Goal: Check status: Check status

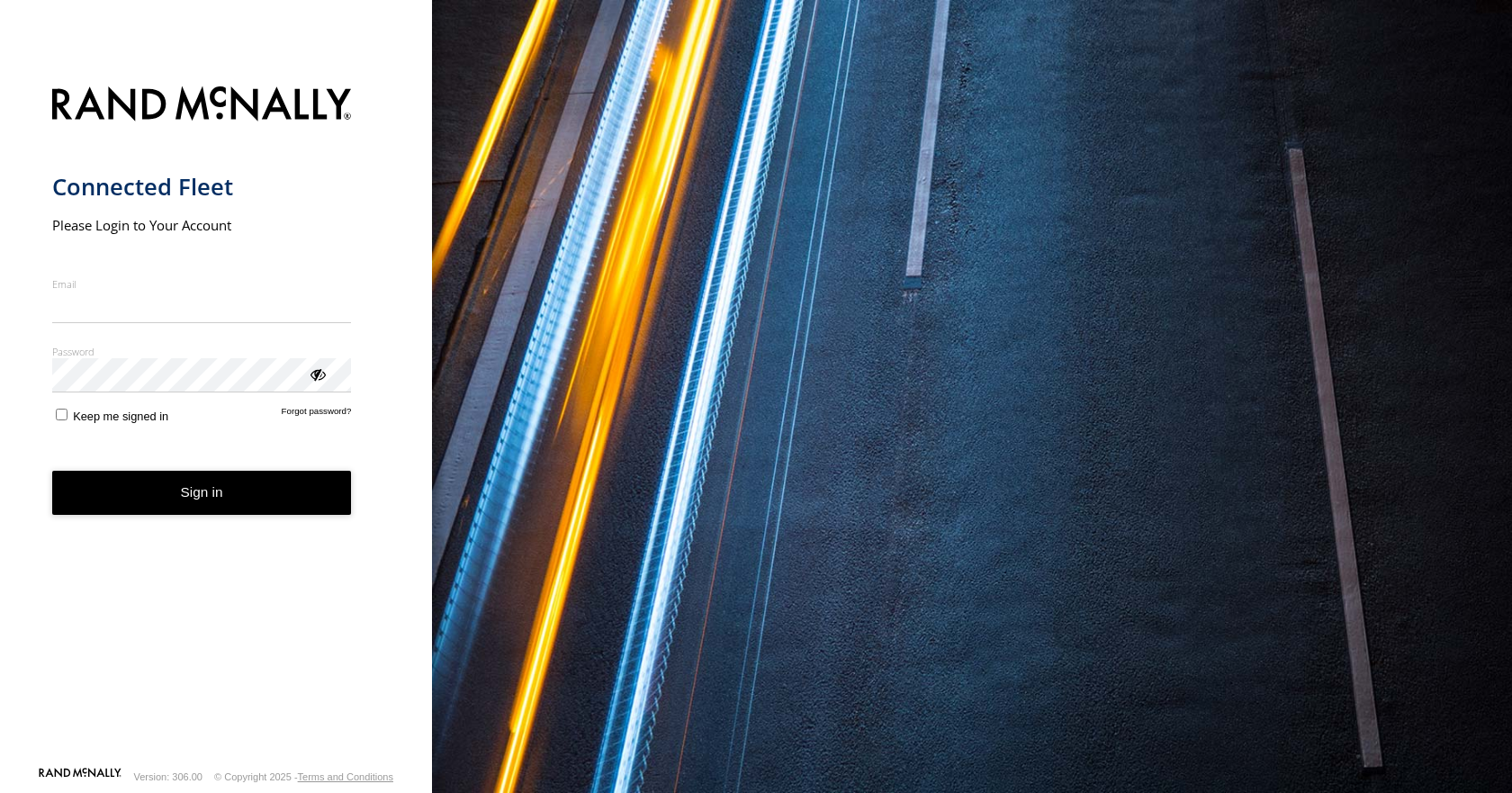
type input "**********"
click at [221, 496] on button "Sign in" at bounding box center [202, 493] width 300 height 45
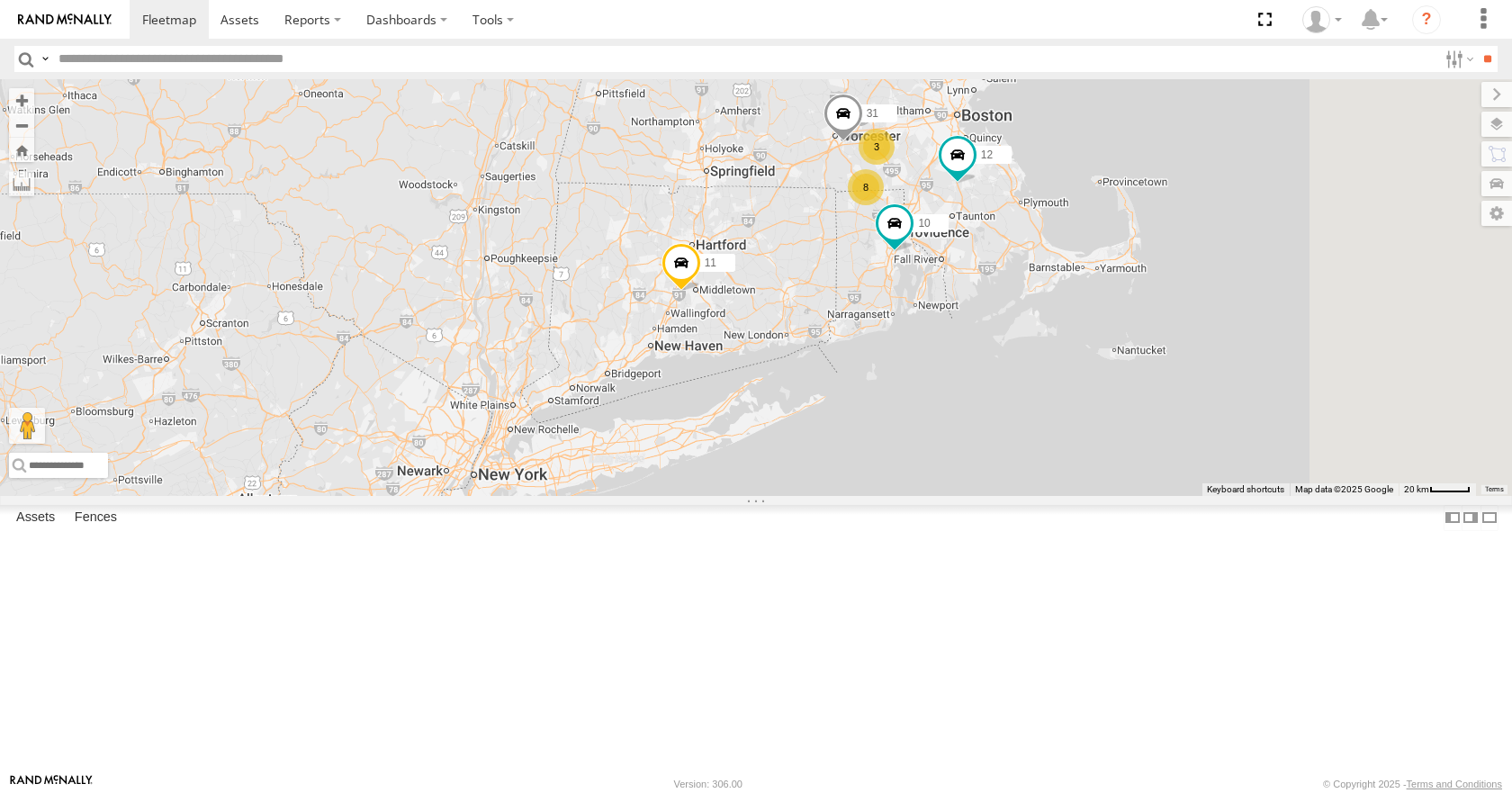
drag, startPoint x: 1127, startPoint y: 225, endPoint x: 1012, endPoint y: 341, distance: 163.3
click at [1012, 341] on div "35 08 03 14 10 12 11 8 3 31" at bounding box center [756, 286] width 1512 height 416
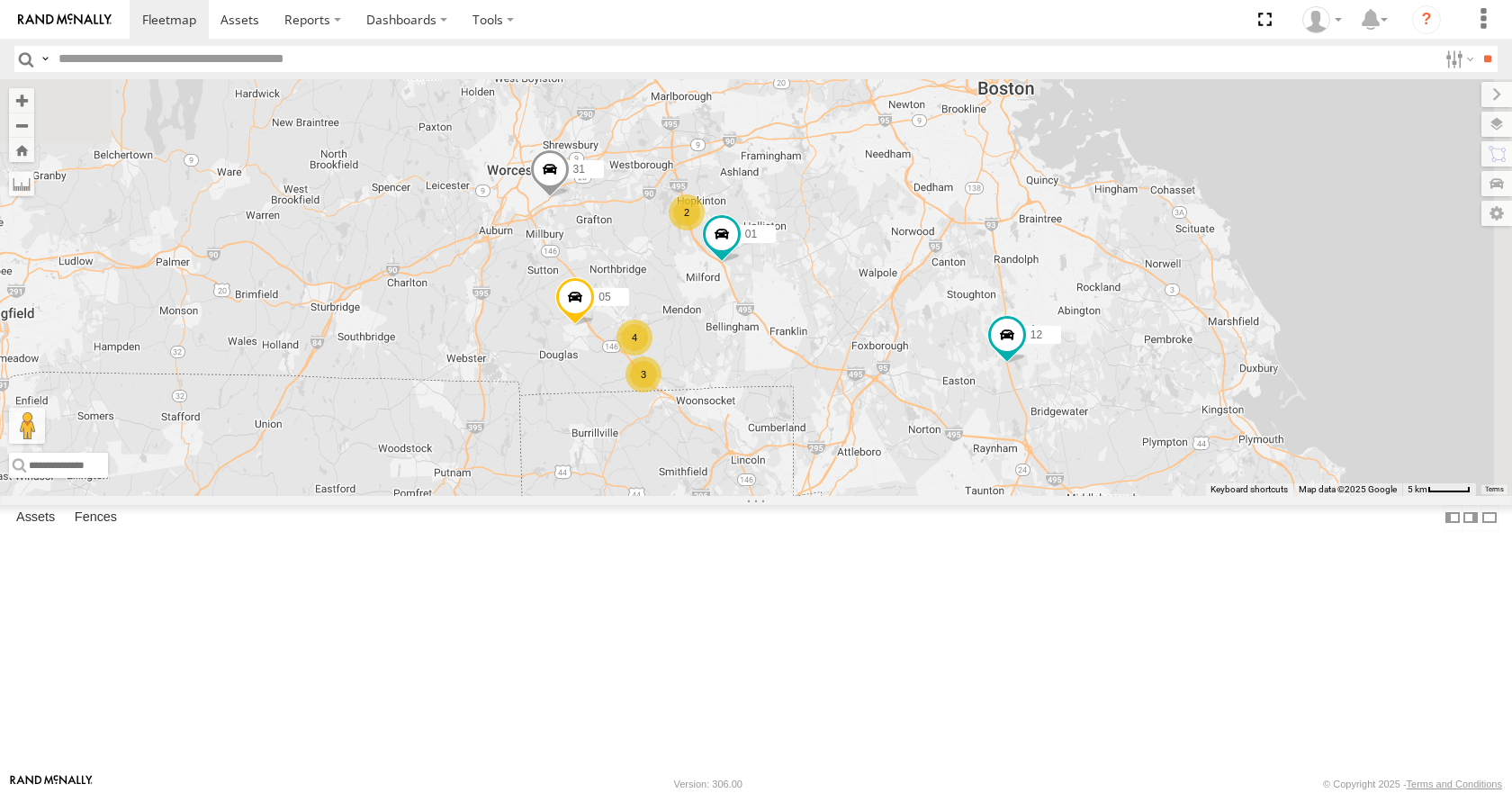
drag, startPoint x: 1096, startPoint y: 297, endPoint x: 977, endPoint y: 512, distance: 245.7
click at [977, 496] on div "35 08 03 14 10 12 11 31 05 3 4 2 01" at bounding box center [756, 286] width 1512 height 416
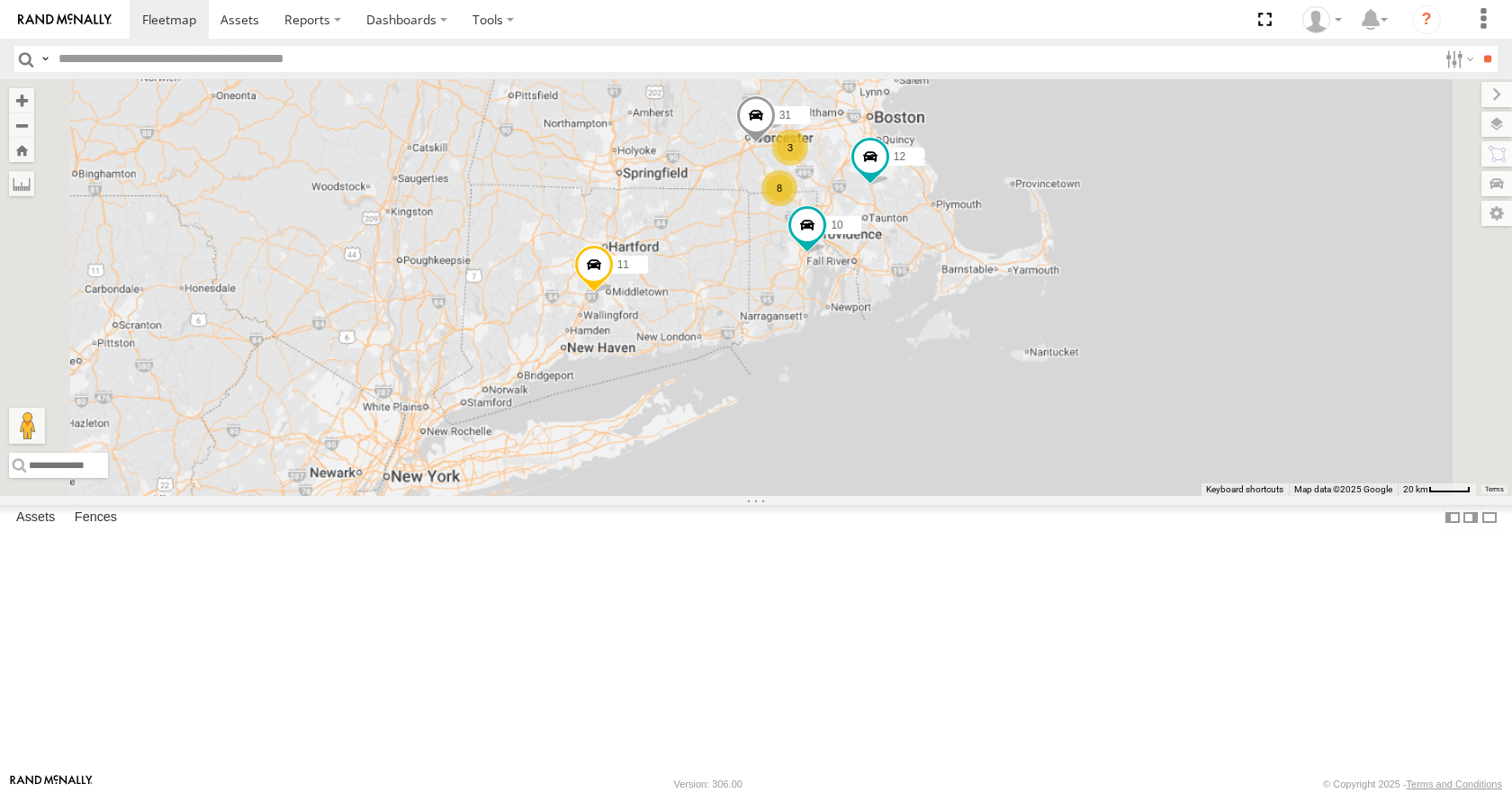
drag, startPoint x: 845, startPoint y: 525, endPoint x: 898, endPoint y: 336, distance: 196.3
click at [898, 336] on div "35 08 03 14 10 12 11 31 8 3" at bounding box center [756, 286] width 1512 height 416
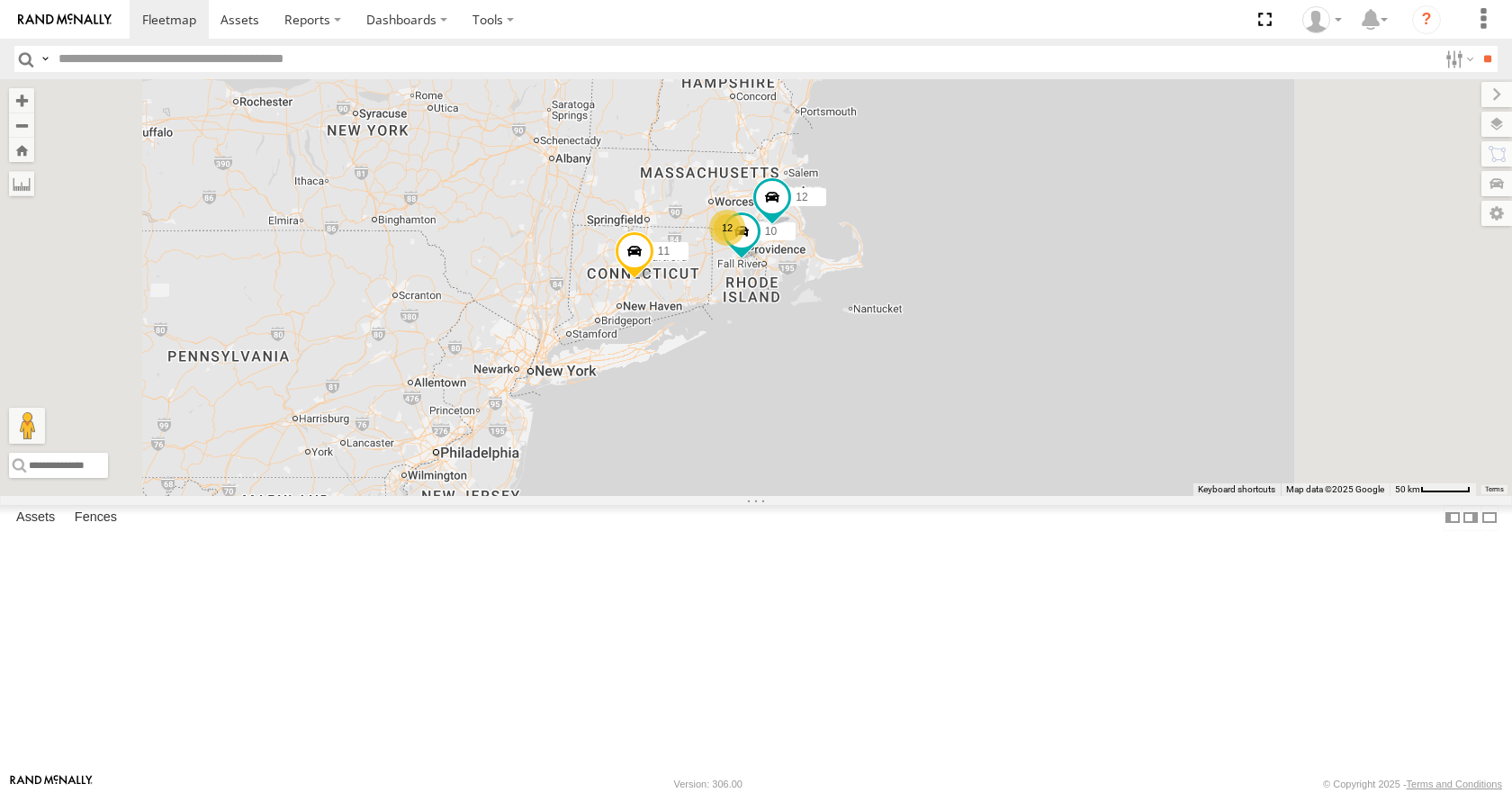
drag, startPoint x: 873, startPoint y: 262, endPoint x: 873, endPoint y: 310, distance: 48.0
click at [873, 310] on div "35 08 03 14 10 12 11 12" at bounding box center [756, 286] width 1512 height 416
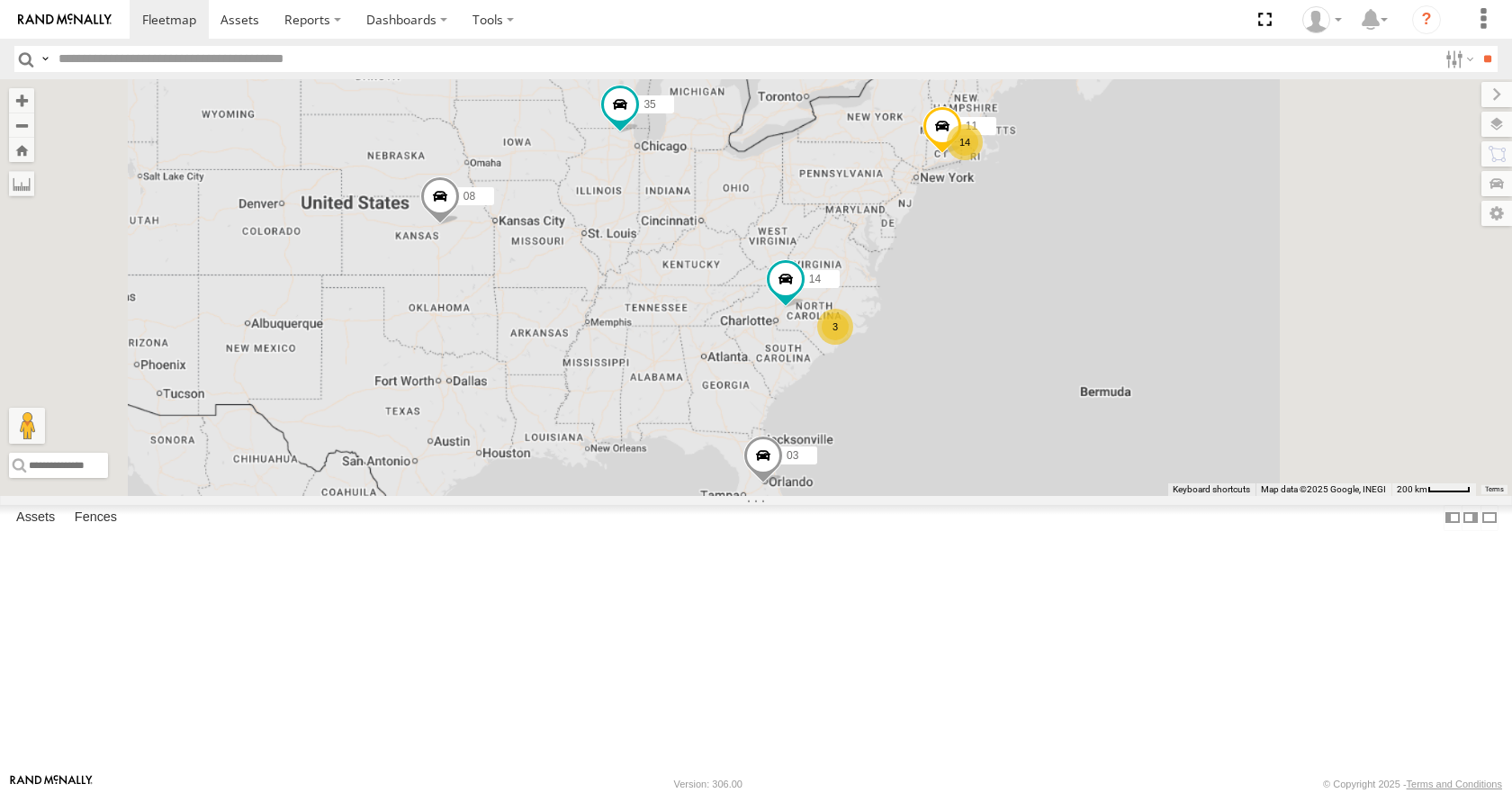
drag, startPoint x: 1057, startPoint y: 237, endPoint x: 1009, endPoint y: 261, distance: 53.7
click at [1009, 261] on div "14 35 14 08 3 11 03" at bounding box center [756, 286] width 1512 height 416
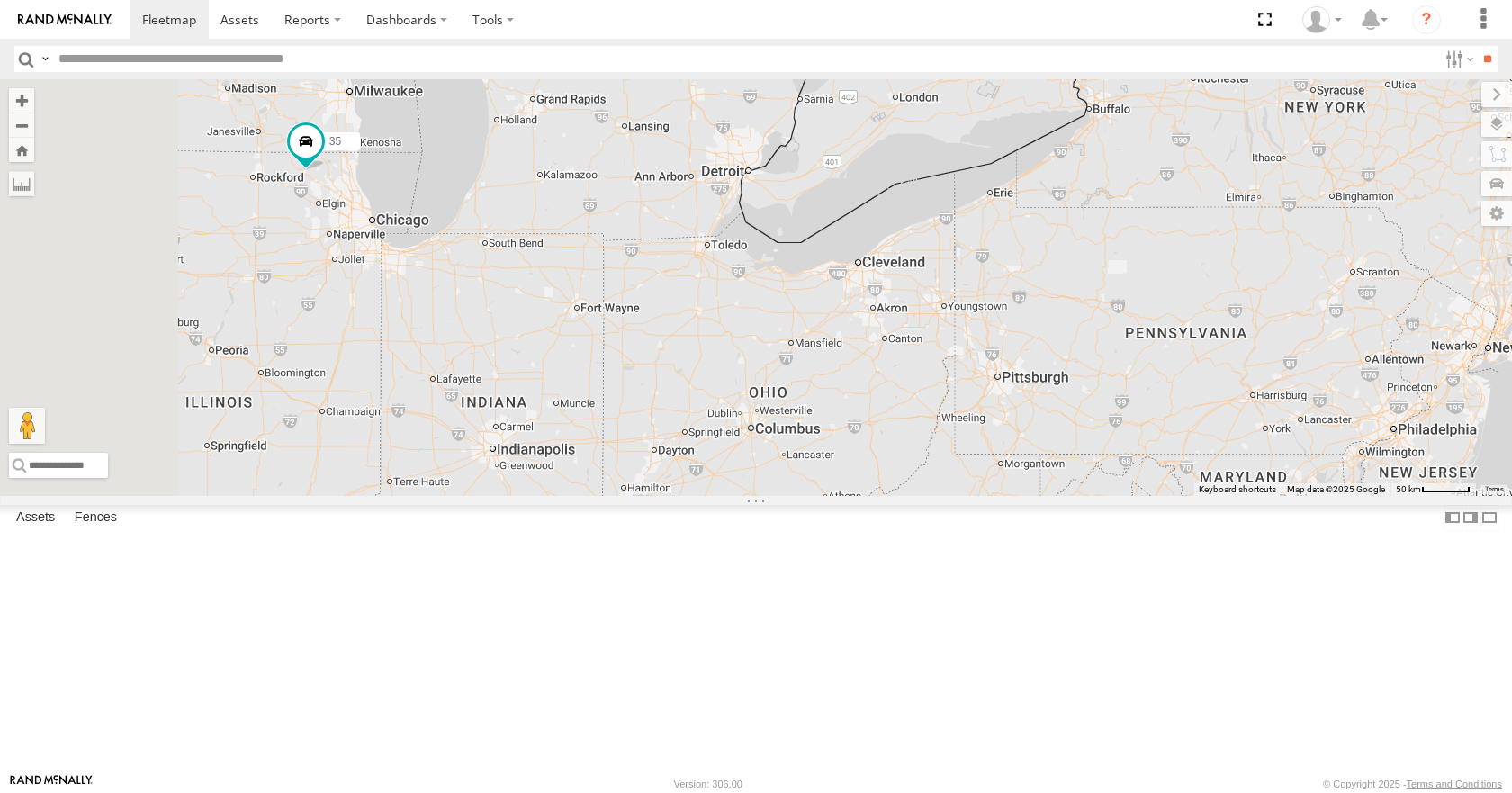
drag, startPoint x: 888, startPoint y: 288, endPoint x: 941, endPoint y: 358, distance: 87.8
click at [941, 358] on div "35 14 08 11 03 04" at bounding box center [756, 286] width 1512 height 416
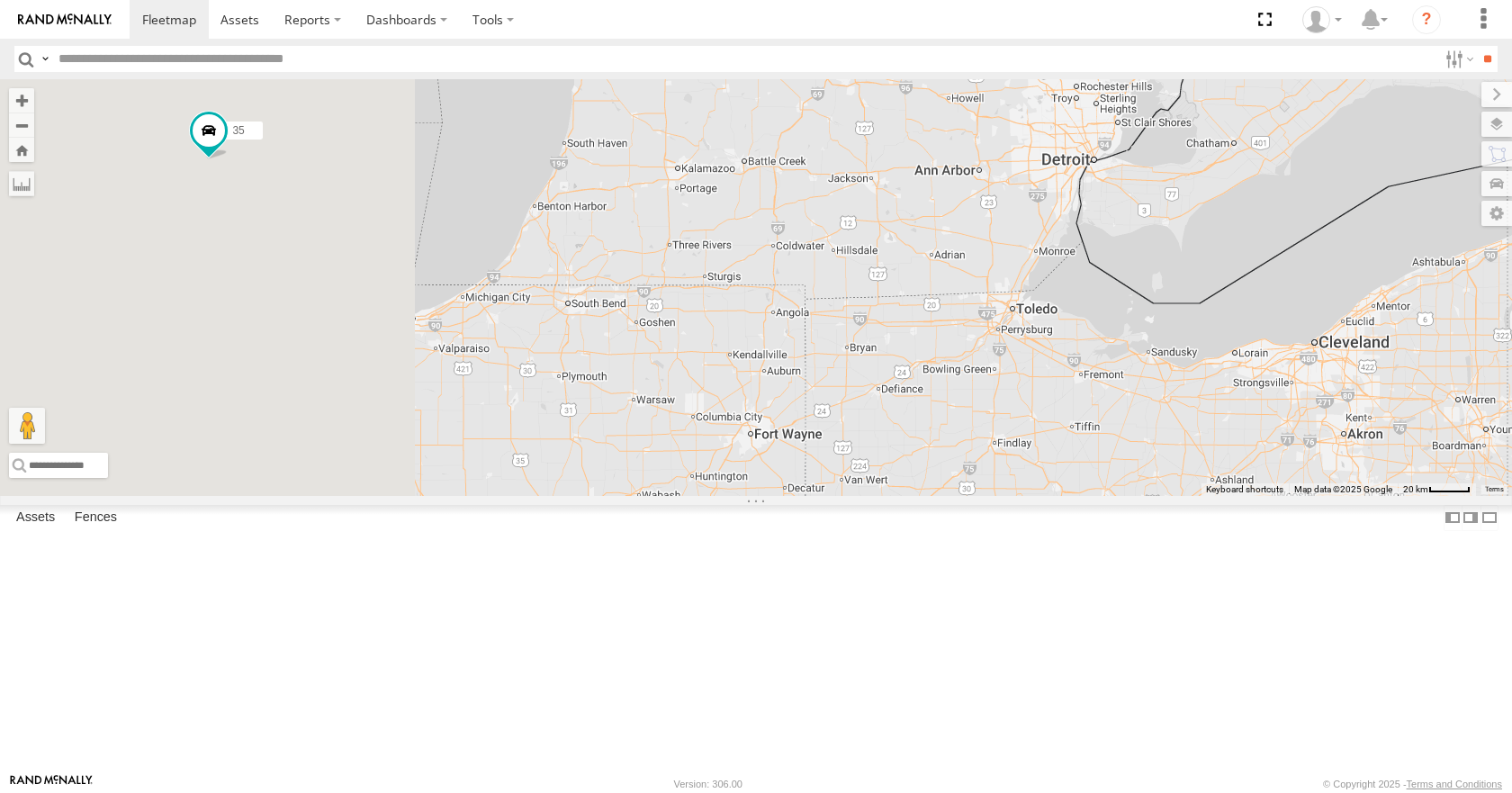
drag, startPoint x: 799, startPoint y: 364, endPoint x: 1078, endPoint y: 405, distance: 282.0
click at [1078, 405] on div "35 14 08 11 03 04" at bounding box center [756, 286] width 1512 height 416
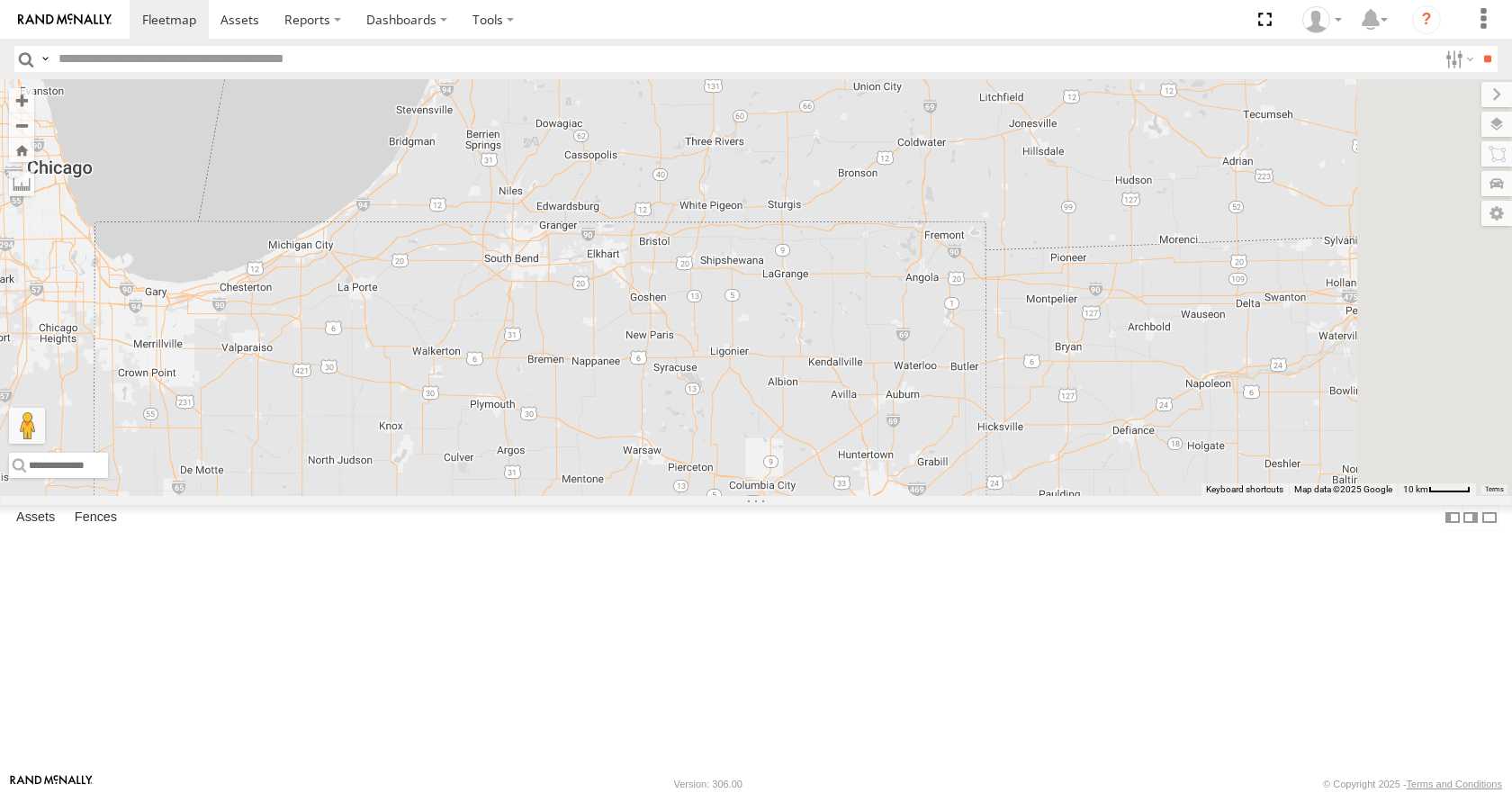
drag, startPoint x: 985, startPoint y: 449, endPoint x: 803, endPoint y: 399, distance: 188.7
click at [803, 399] on div "35 14 08 11 03 04" at bounding box center [756, 286] width 1512 height 416
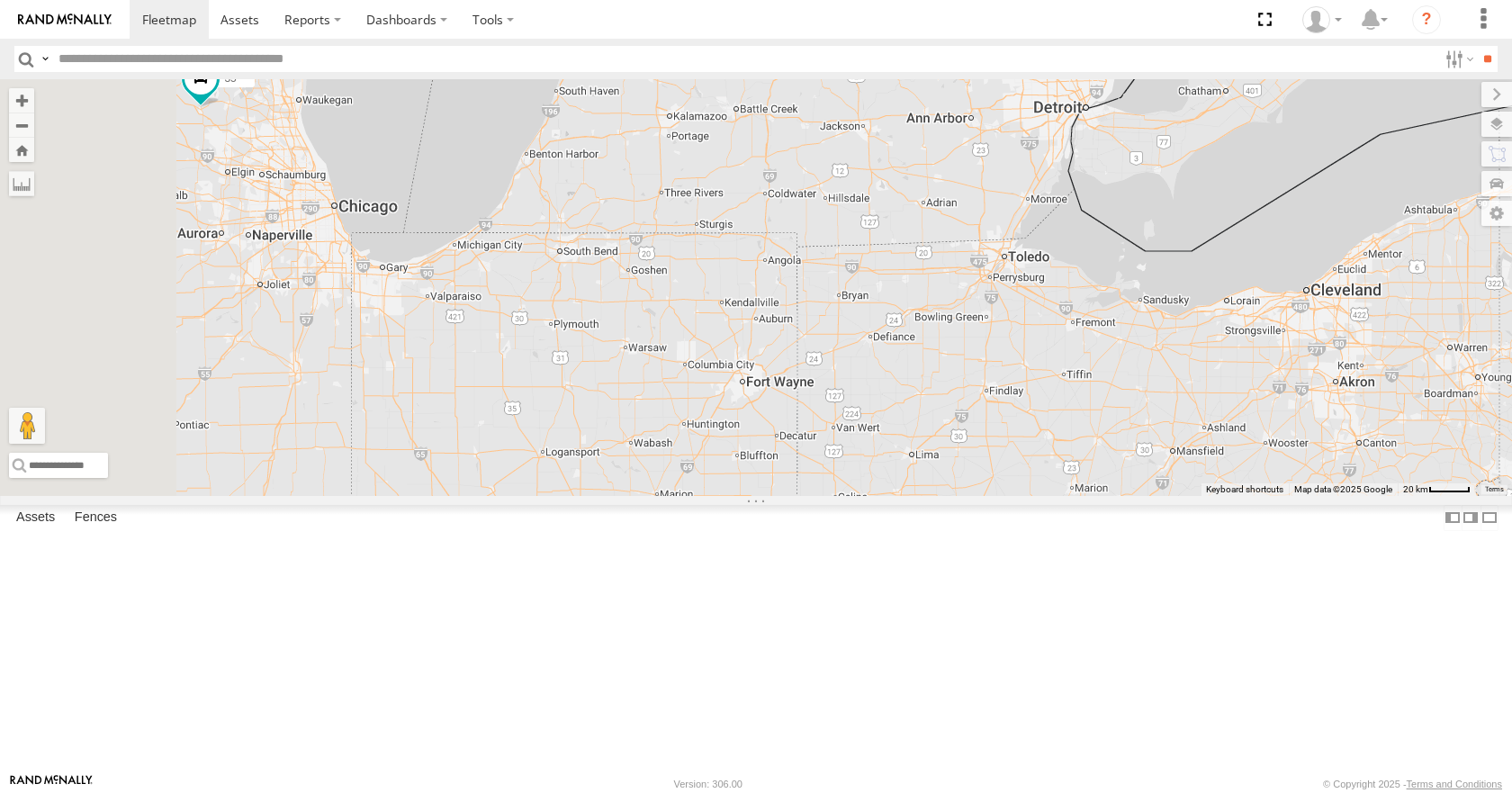
drag, startPoint x: 726, startPoint y: 457, endPoint x: 827, endPoint y: 461, distance: 101.1
click at [827, 461] on div "35 14 08 11 03 04" at bounding box center [756, 286] width 1512 height 416
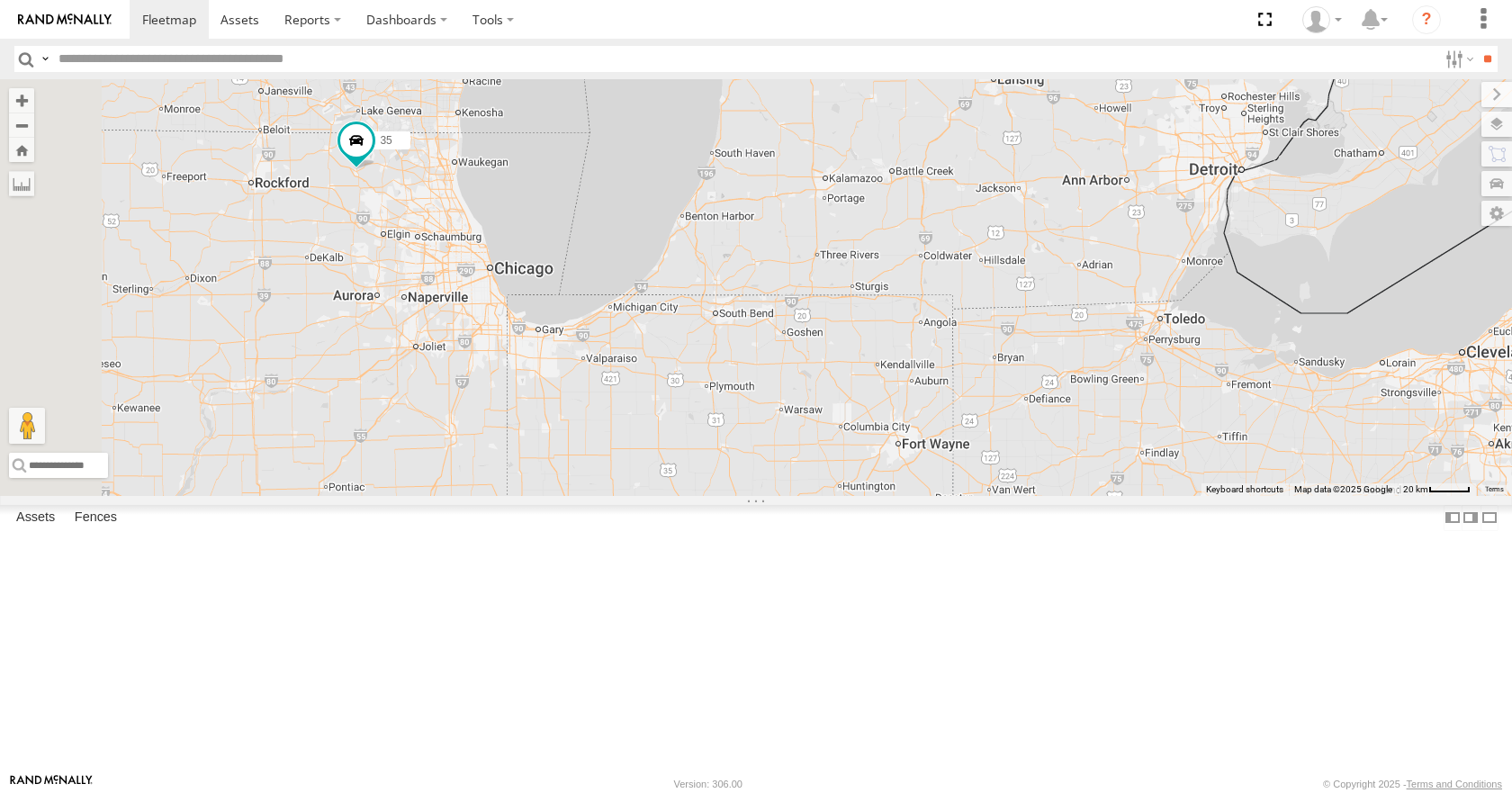
drag, startPoint x: 827, startPoint y: 458, endPoint x: 990, endPoint y: 529, distance: 177.8
click at [990, 496] on div "35 14 08 11 03 04" at bounding box center [756, 286] width 1512 height 416
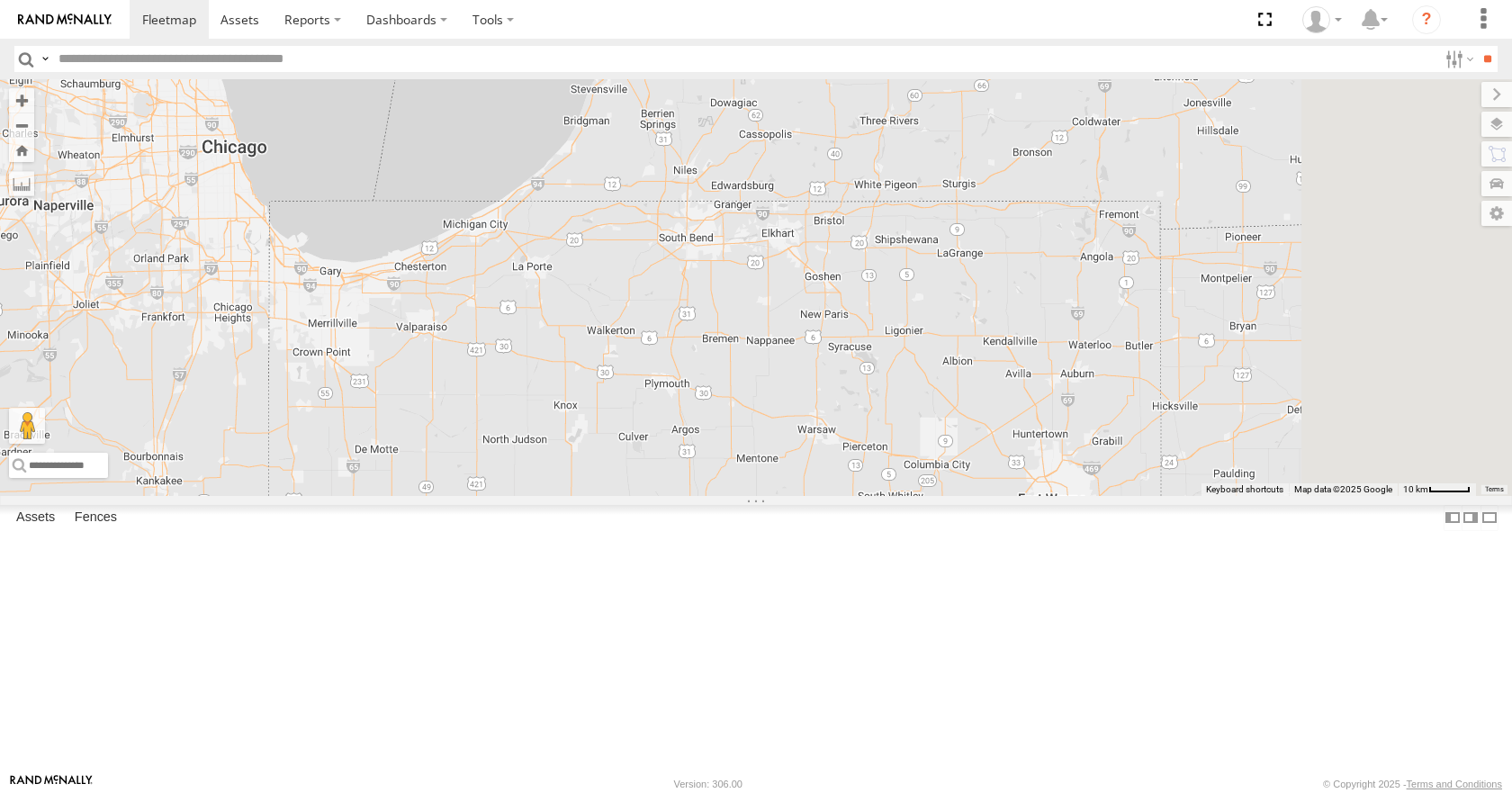
drag, startPoint x: 1076, startPoint y: 565, endPoint x: 901, endPoint y: 523, distance: 180.0
click at [901, 496] on div "35 14 08 11 03 04" at bounding box center [756, 286] width 1512 height 416
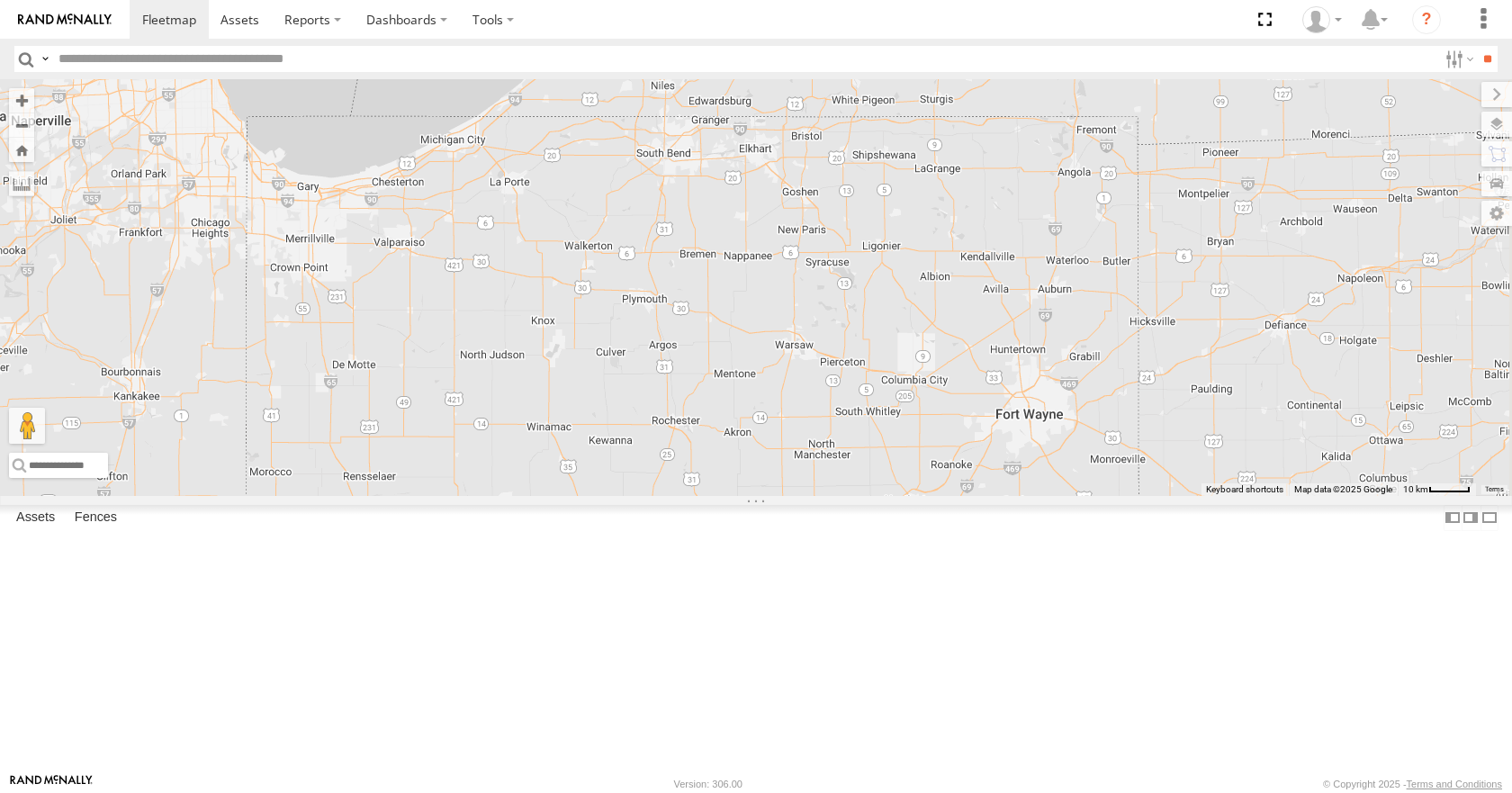
drag, startPoint x: 953, startPoint y: 637, endPoint x: 930, endPoint y: 550, distance: 90.0
click at [930, 496] on div "35 14 08 11 03 04" at bounding box center [756, 286] width 1512 height 416
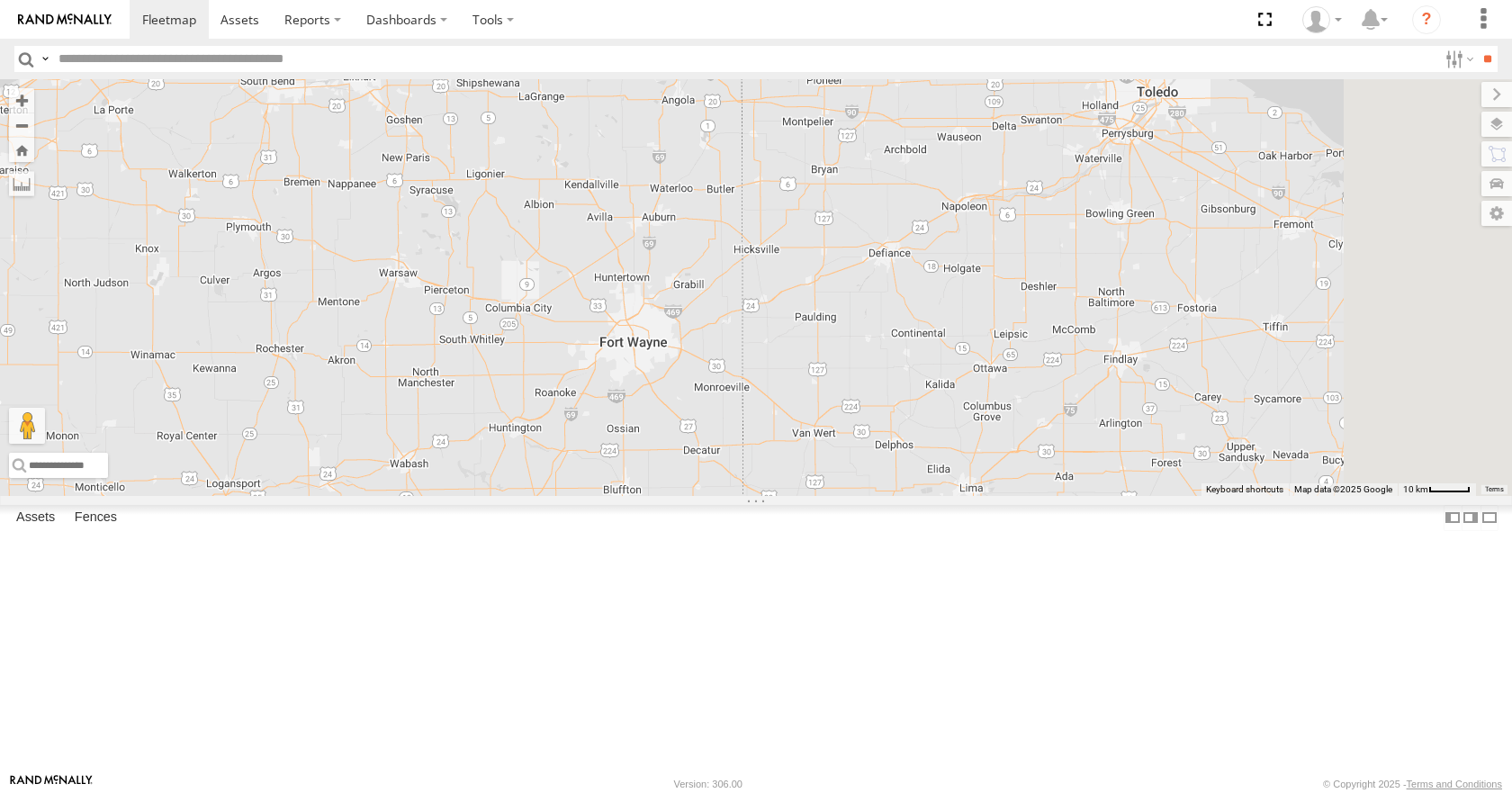
drag, startPoint x: 855, startPoint y: 483, endPoint x: 456, endPoint y: 411, distance: 405.4
click at [456, 411] on div "35 14 08 11 03 04" at bounding box center [756, 286] width 1512 height 416
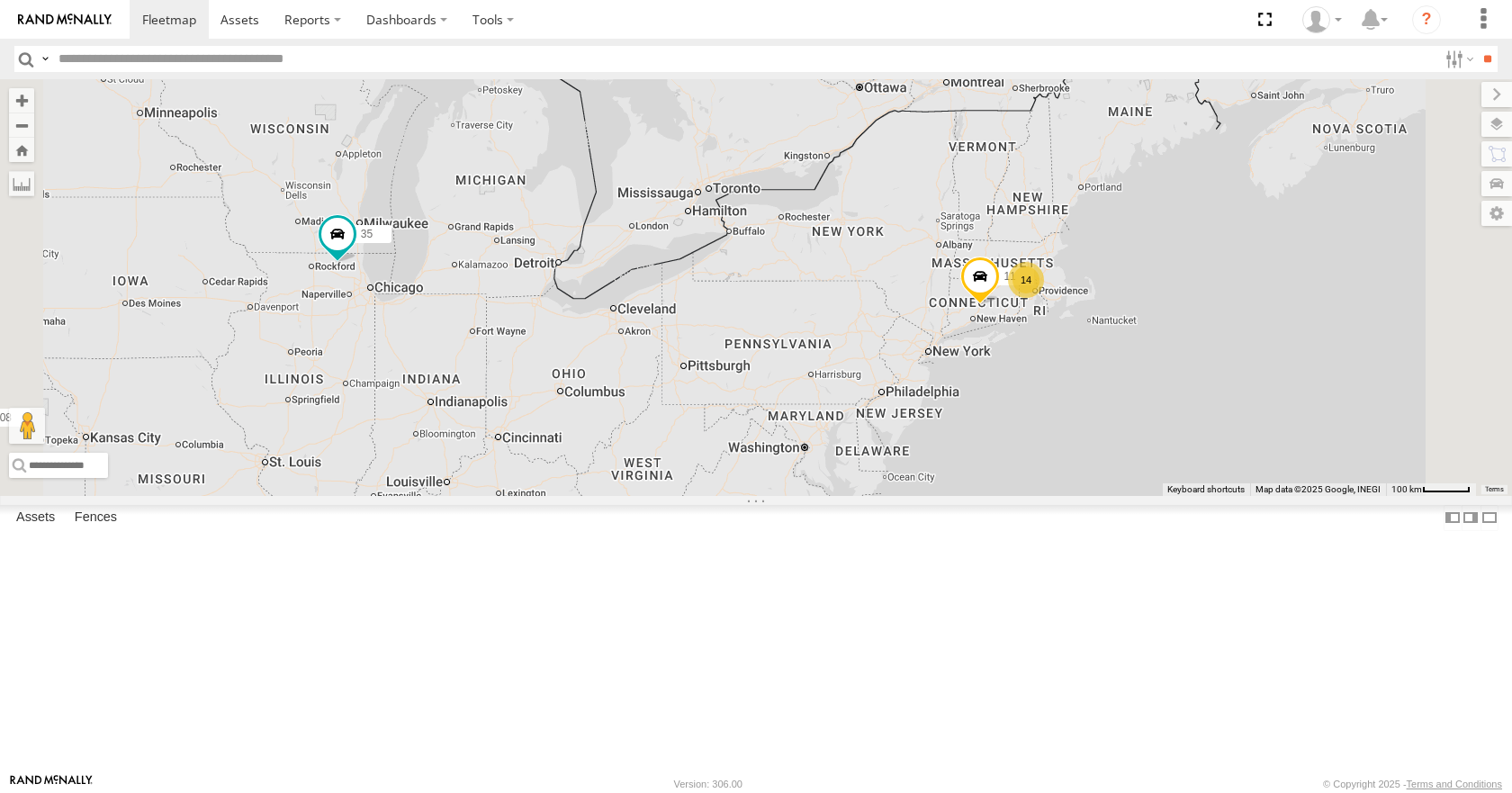
drag, startPoint x: 639, startPoint y: 487, endPoint x: 676, endPoint y: 471, distance: 40.3
click at [676, 471] on div "35 14 08 11 03 04 14 2" at bounding box center [756, 286] width 1512 height 416
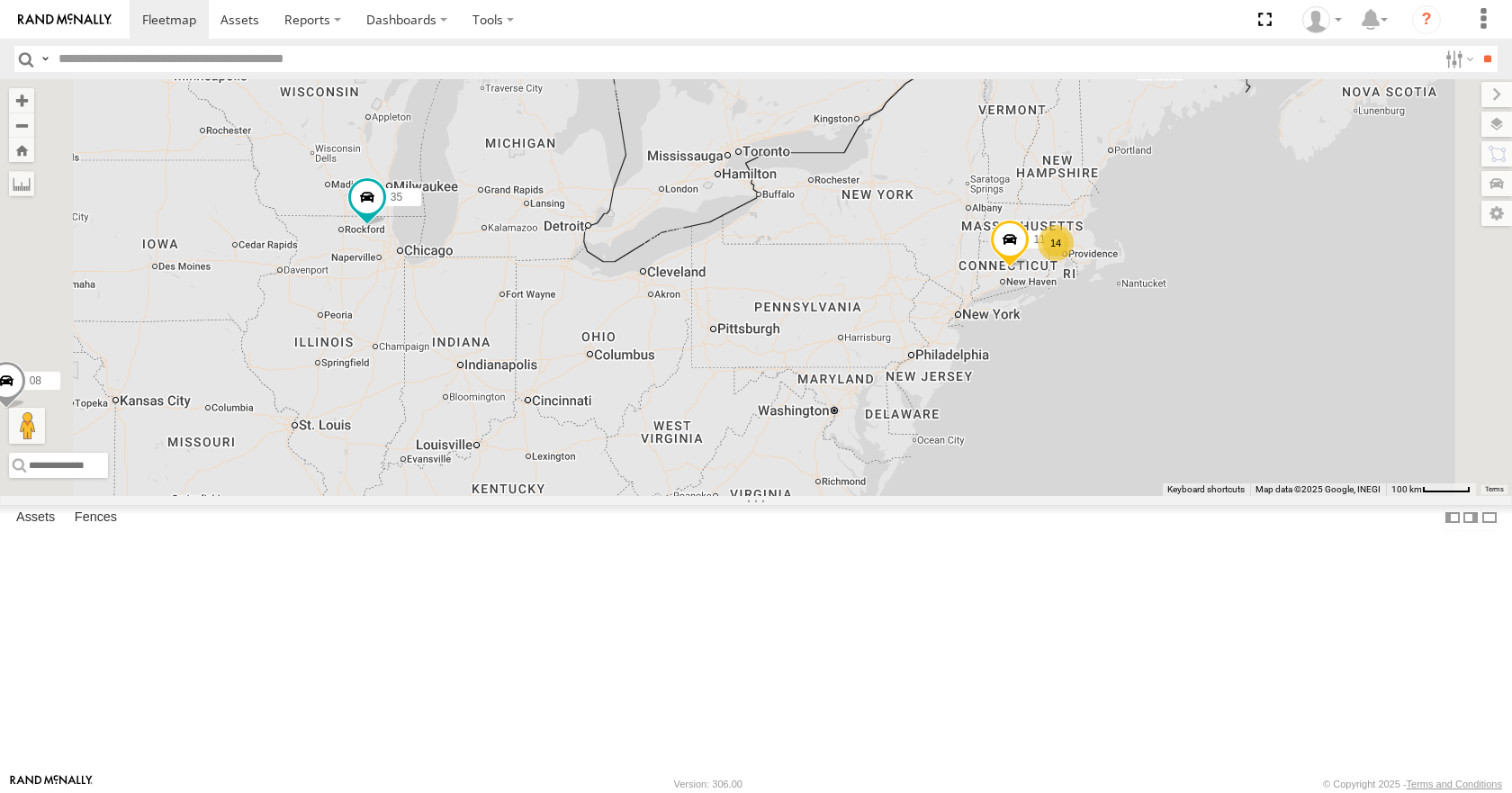
drag, startPoint x: 676, startPoint y: 471, endPoint x: 707, endPoint y: 431, distance: 50.6
click at [707, 431] on div "35 14 08 11 03 04 14 2" at bounding box center [756, 286] width 1512 height 416
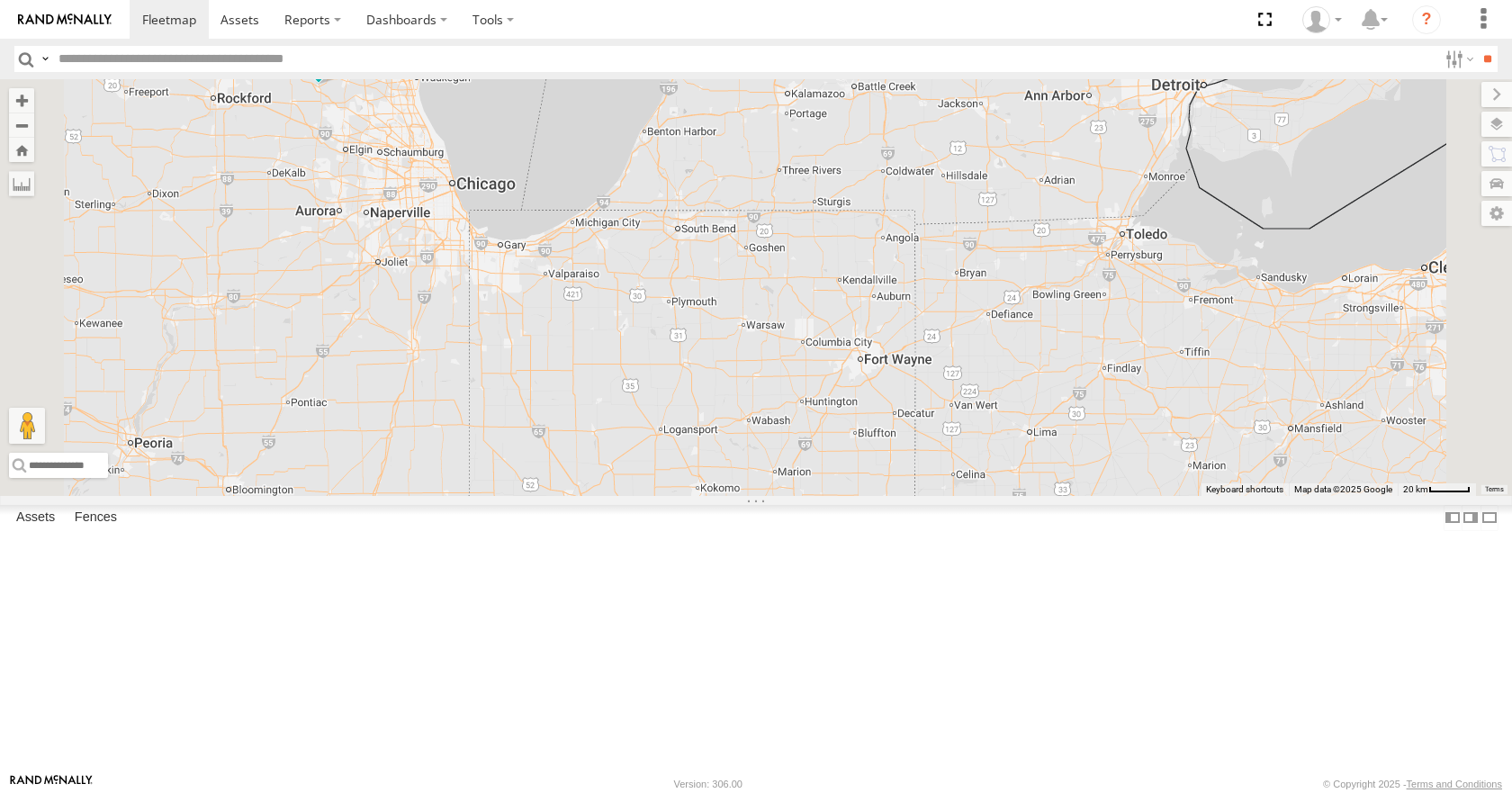
drag, startPoint x: 640, startPoint y: 411, endPoint x: 742, endPoint y: 411, distance: 102.0
click at [742, 411] on div "35 14 08 11 03 04" at bounding box center [756, 286] width 1512 height 416
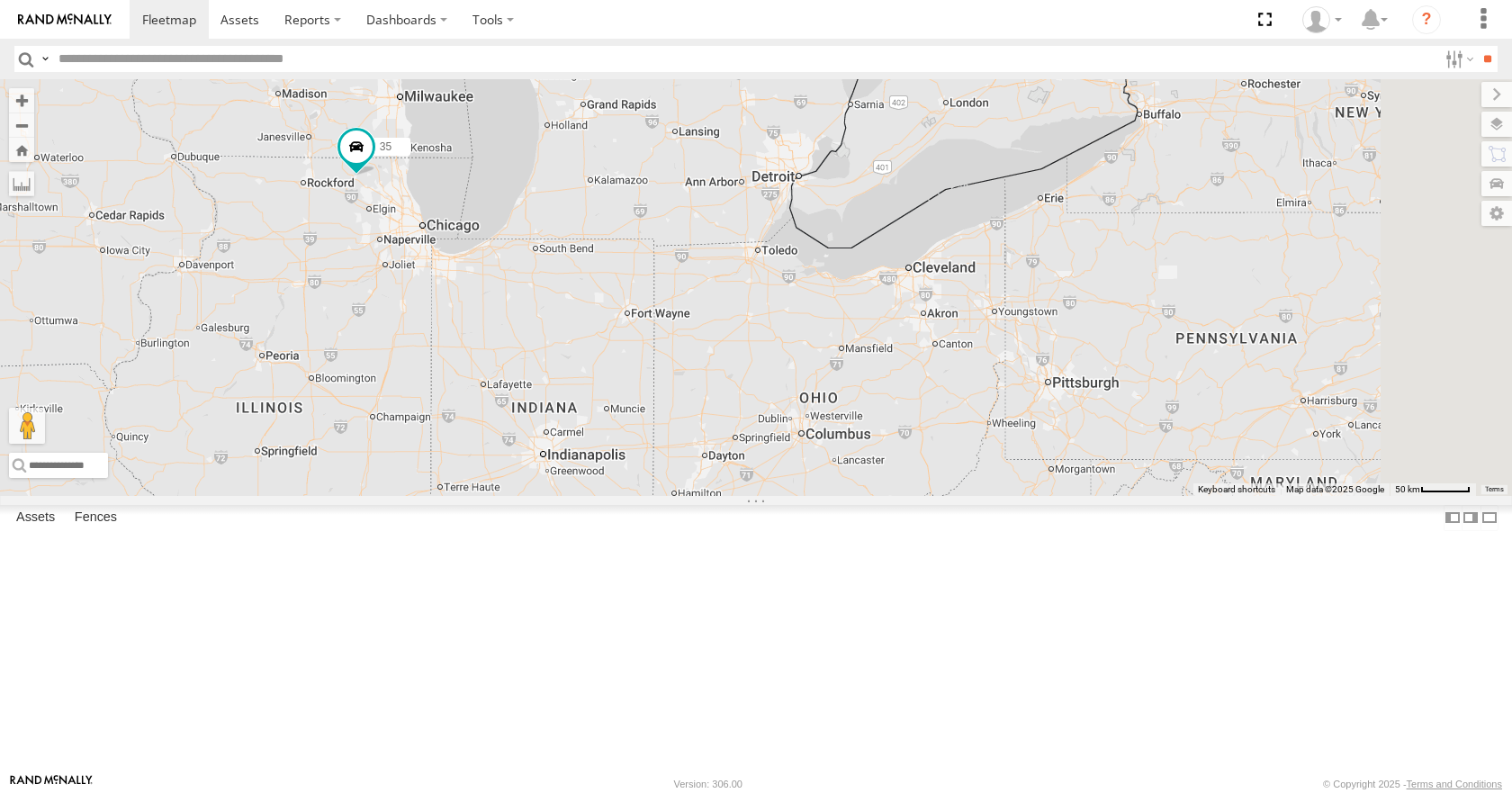
drag, startPoint x: 836, startPoint y: 462, endPoint x: 770, endPoint y: 460, distance: 66.0
click at [770, 460] on div "35 14 08 11 03 04" at bounding box center [756, 286] width 1512 height 416
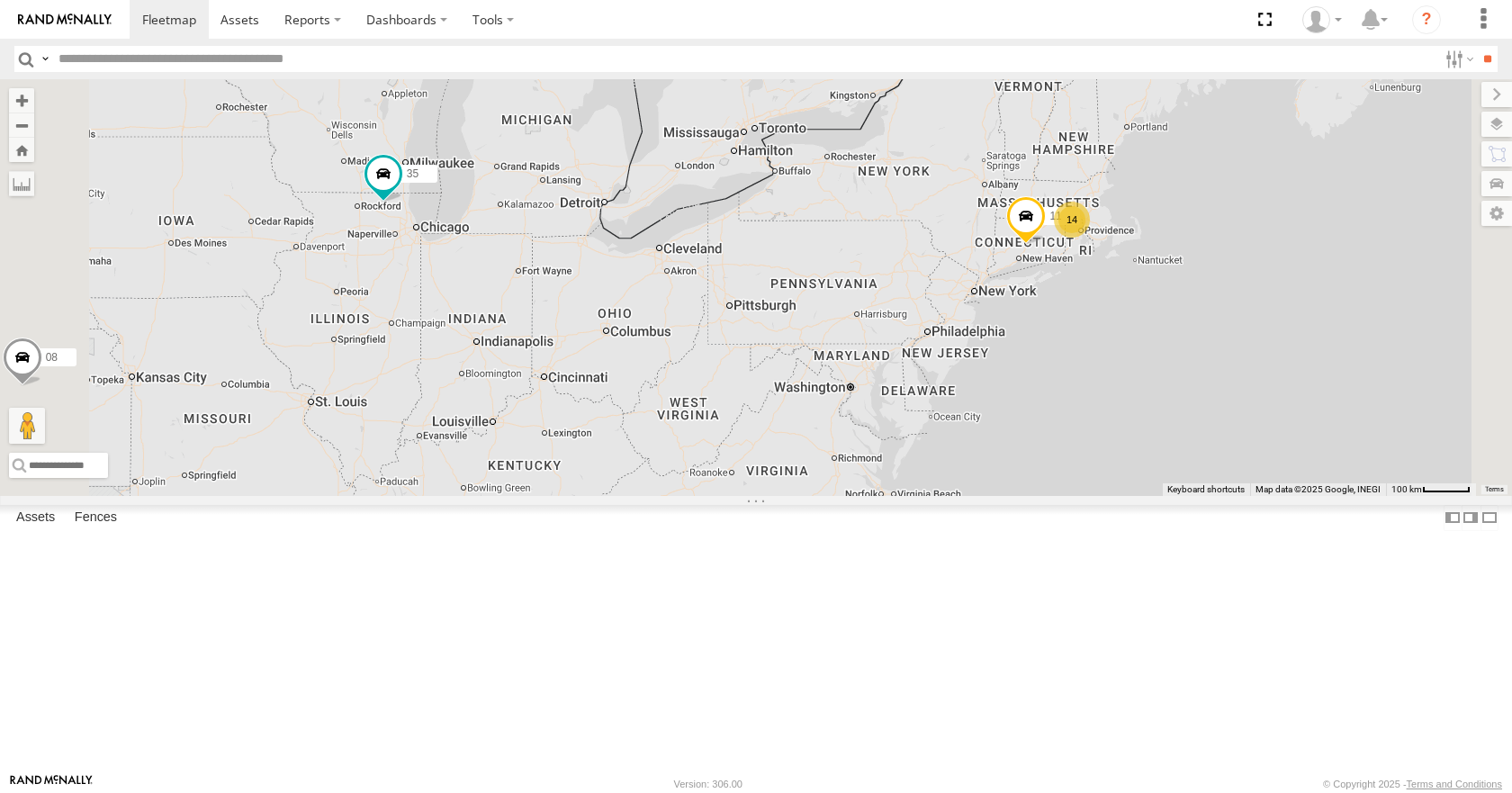
drag, startPoint x: 887, startPoint y: 499, endPoint x: 822, endPoint y: 453, distance: 79.6
click at [822, 453] on div "35 14 08 11 03 04 14 2" at bounding box center [756, 286] width 1512 height 416
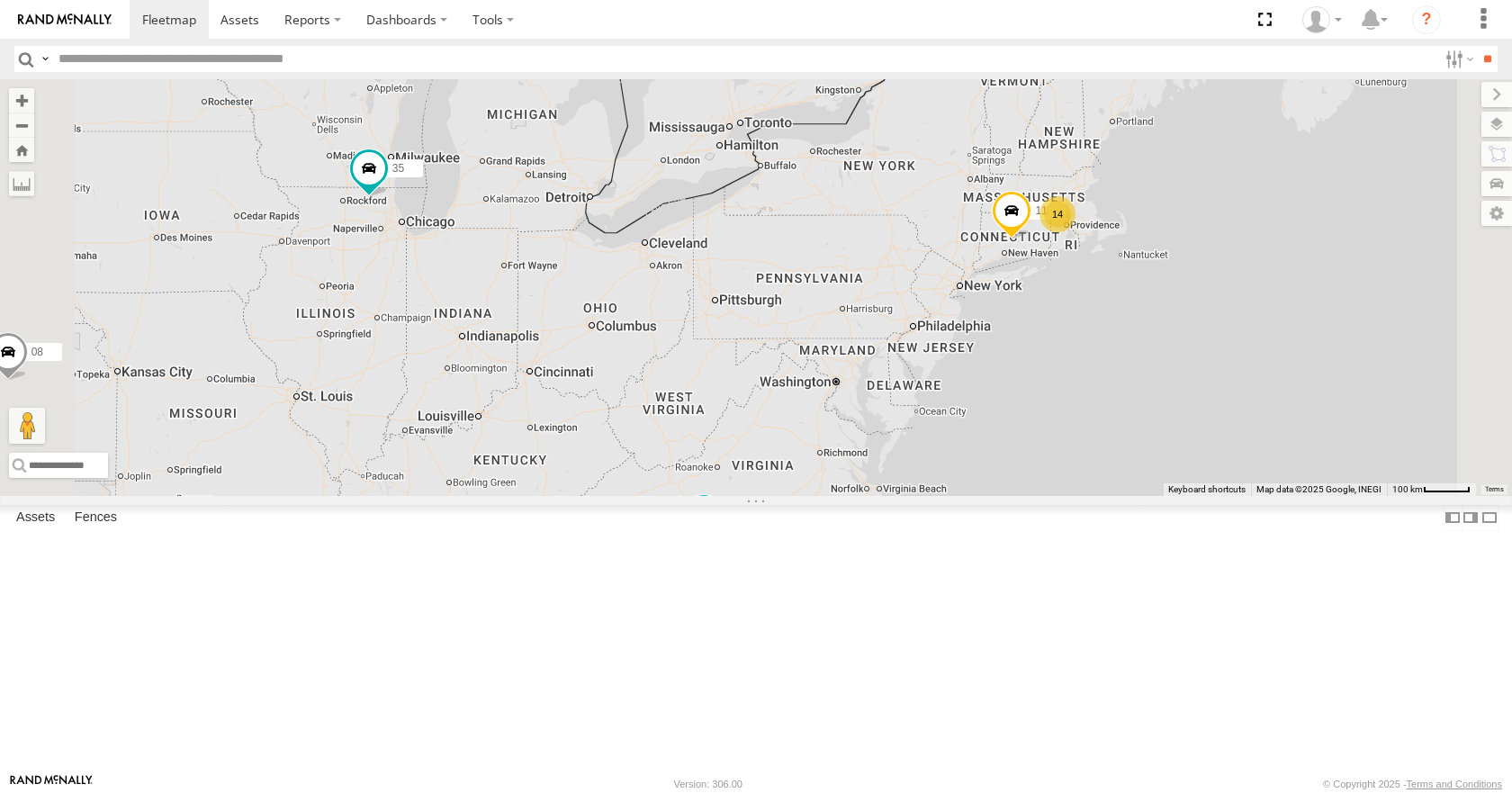
drag, startPoint x: 846, startPoint y: 439, endPoint x: 831, endPoint y: 432, distance: 16.6
click at [831, 432] on div "35 14 08 11 03 04 14 2" at bounding box center [756, 286] width 1512 height 416
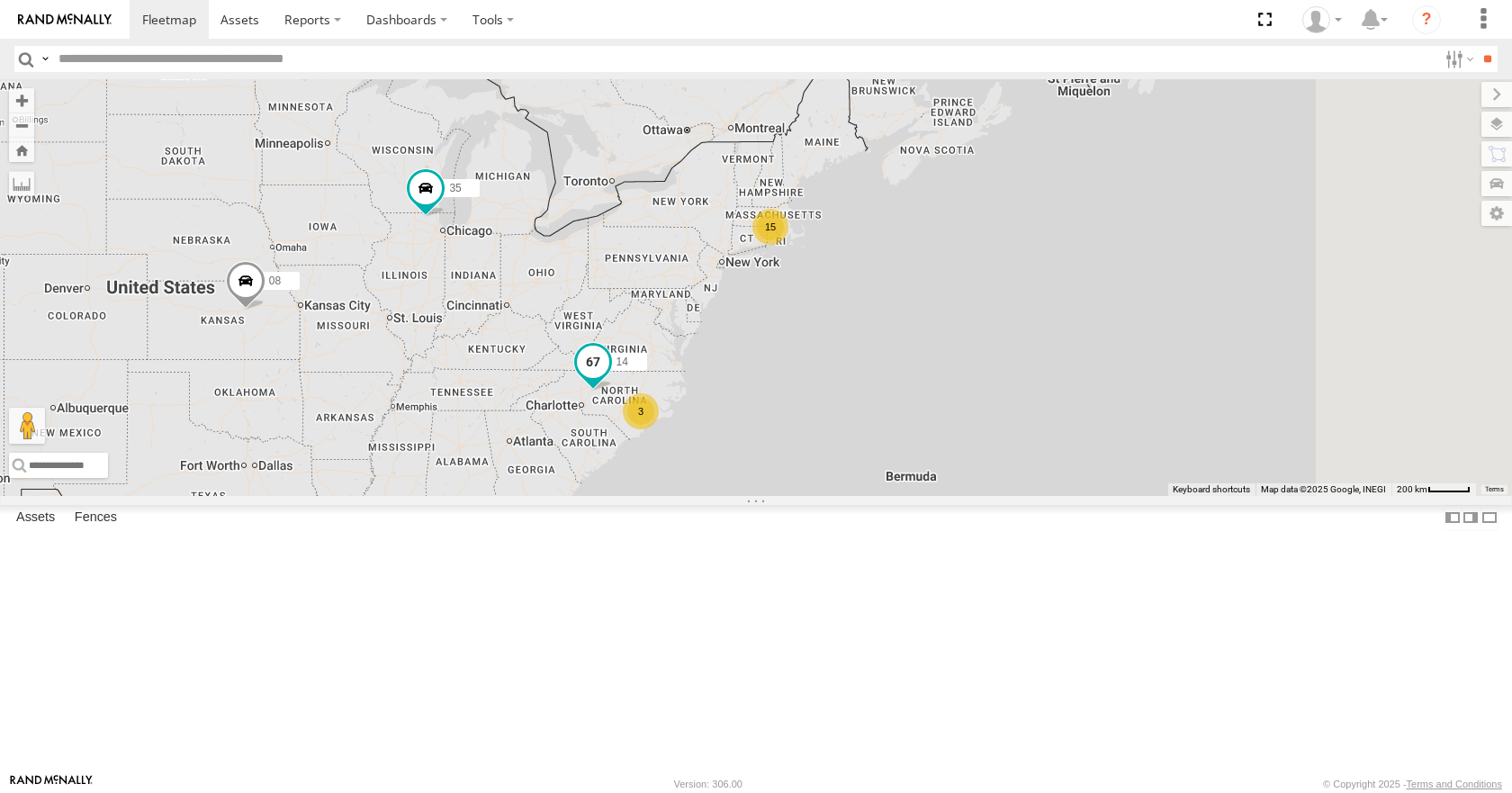
drag, startPoint x: 1044, startPoint y: 414, endPoint x: 770, endPoint y: 515, distance: 292.0
click at [613, 392] on span at bounding box center [594, 366] width 40 height 48
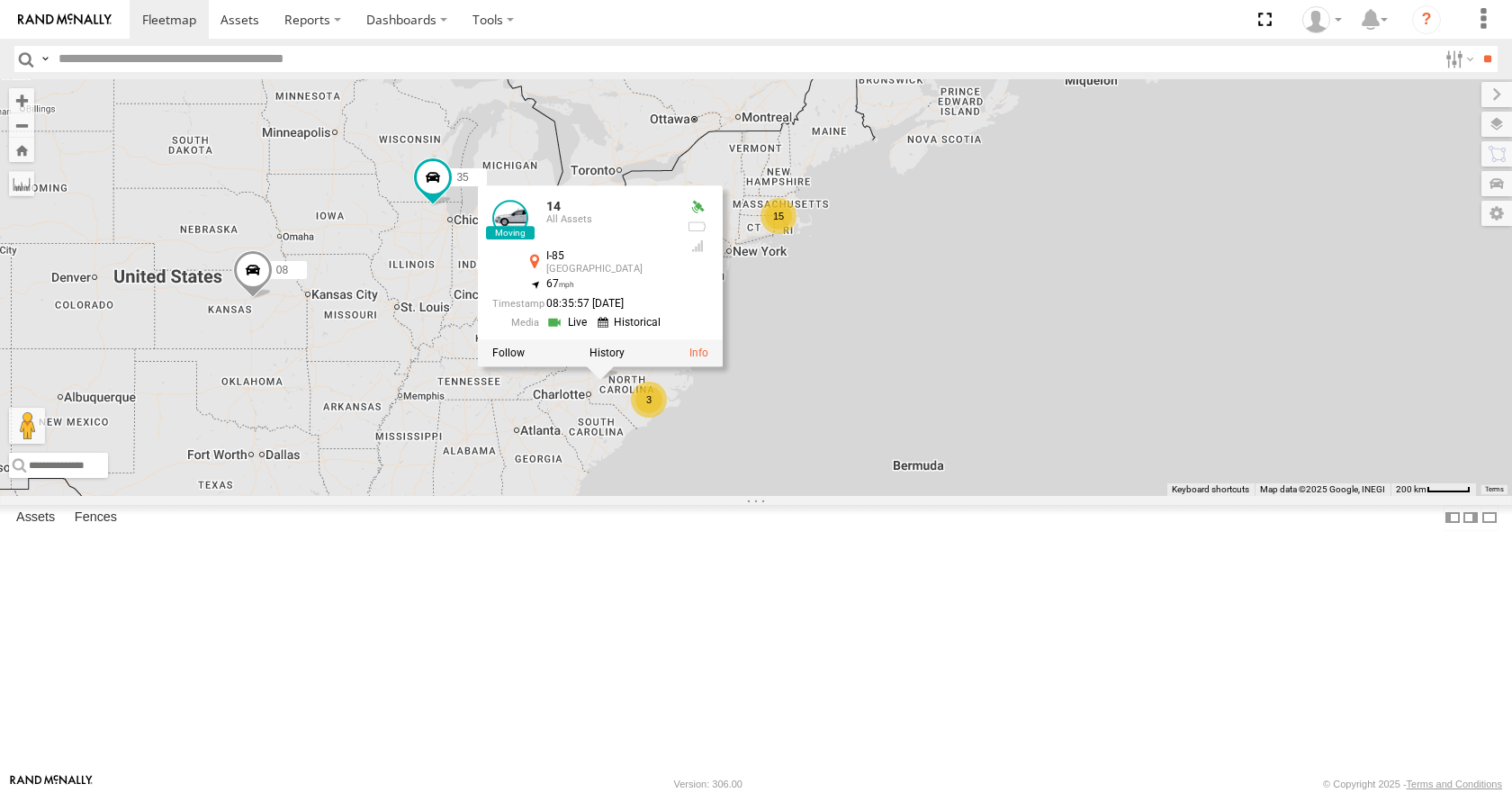
drag, startPoint x: 592, startPoint y: 394, endPoint x: 646, endPoint y: 392, distance: 54.0
click at [646, 392] on div "35 14 15 08 3 03 14 All Assets I-85 [GEOGRAPHIC_DATA] 35.77531 , -80.30808 67 0…" at bounding box center [756, 286] width 1512 height 416
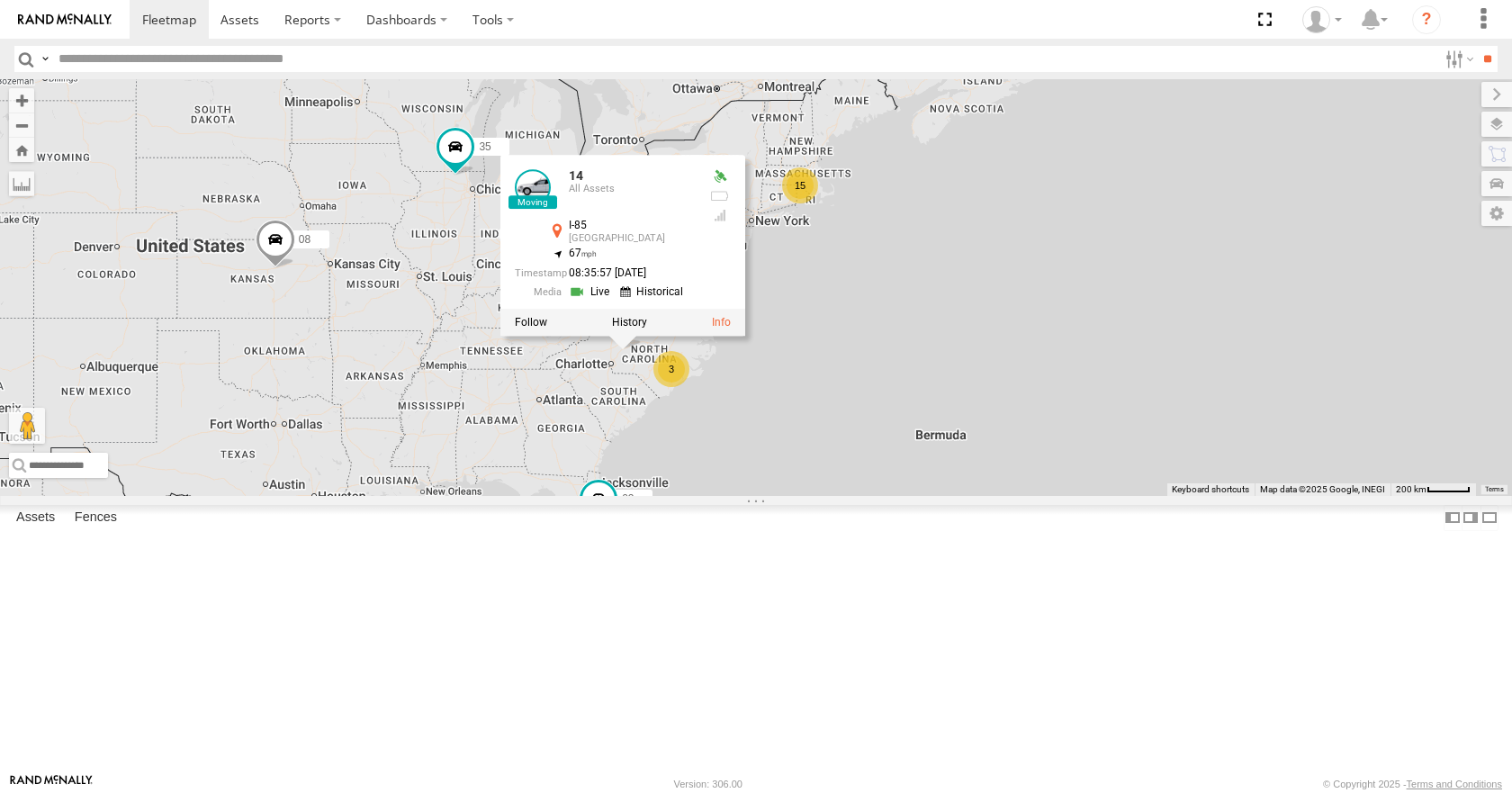
drag, startPoint x: 646, startPoint y: 392, endPoint x: 671, endPoint y: 359, distance: 41.4
click at [671, 359] on div "35 14 15 08 3 03 14 All Assets I-85 [GEOGRAPHIC_DATA] 35.77531 , -80.30808 67 0…" at bounding box center [756, 286] width 1512 height 416
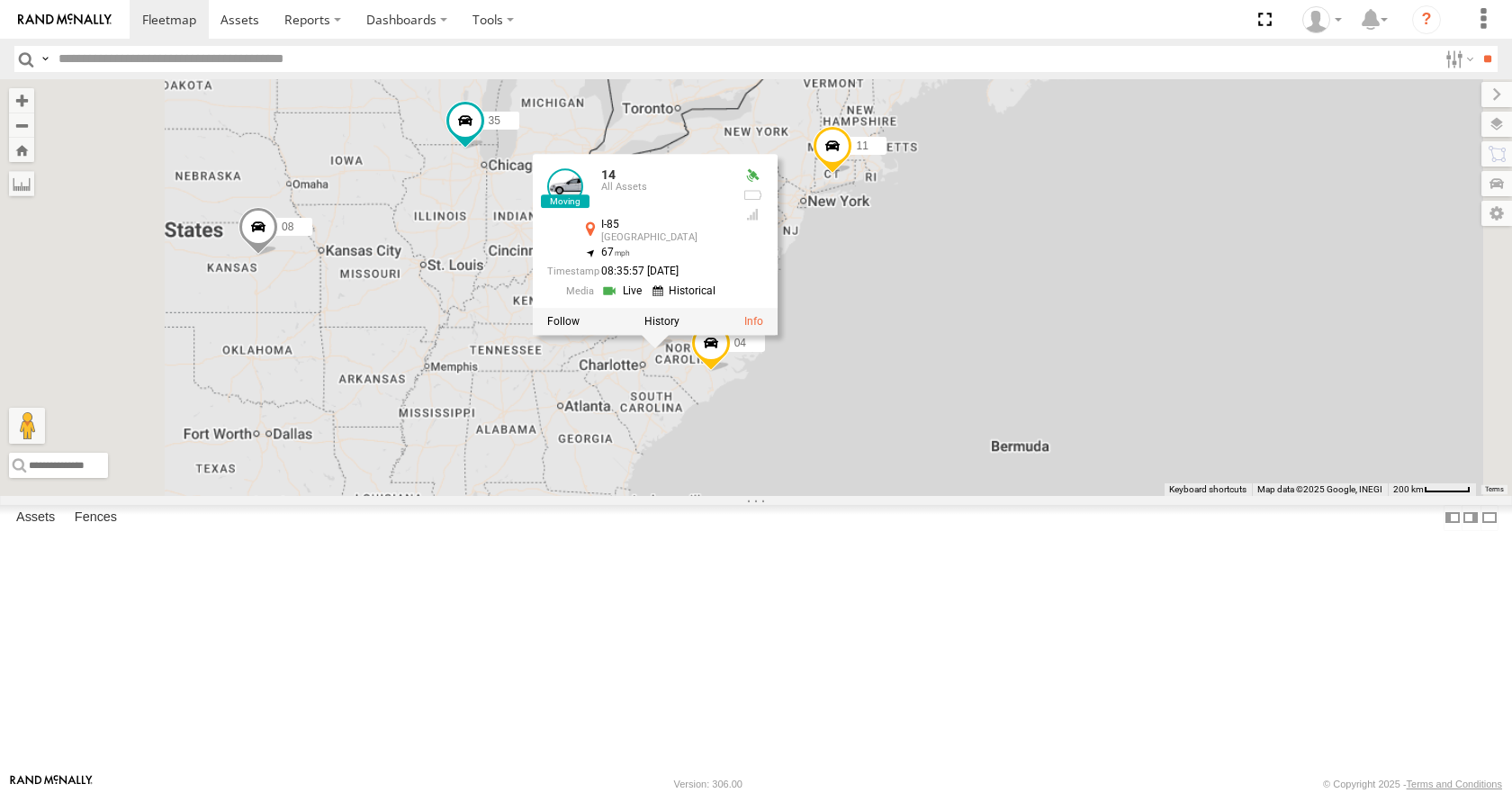
click at [675, 373] on div "35 14 08 03 14 All Assets I-85 Lexington 35.77531 , -80.30808 67 08:35:57 [DATE…" at bounding box center [756, 286] width 1512 height 416
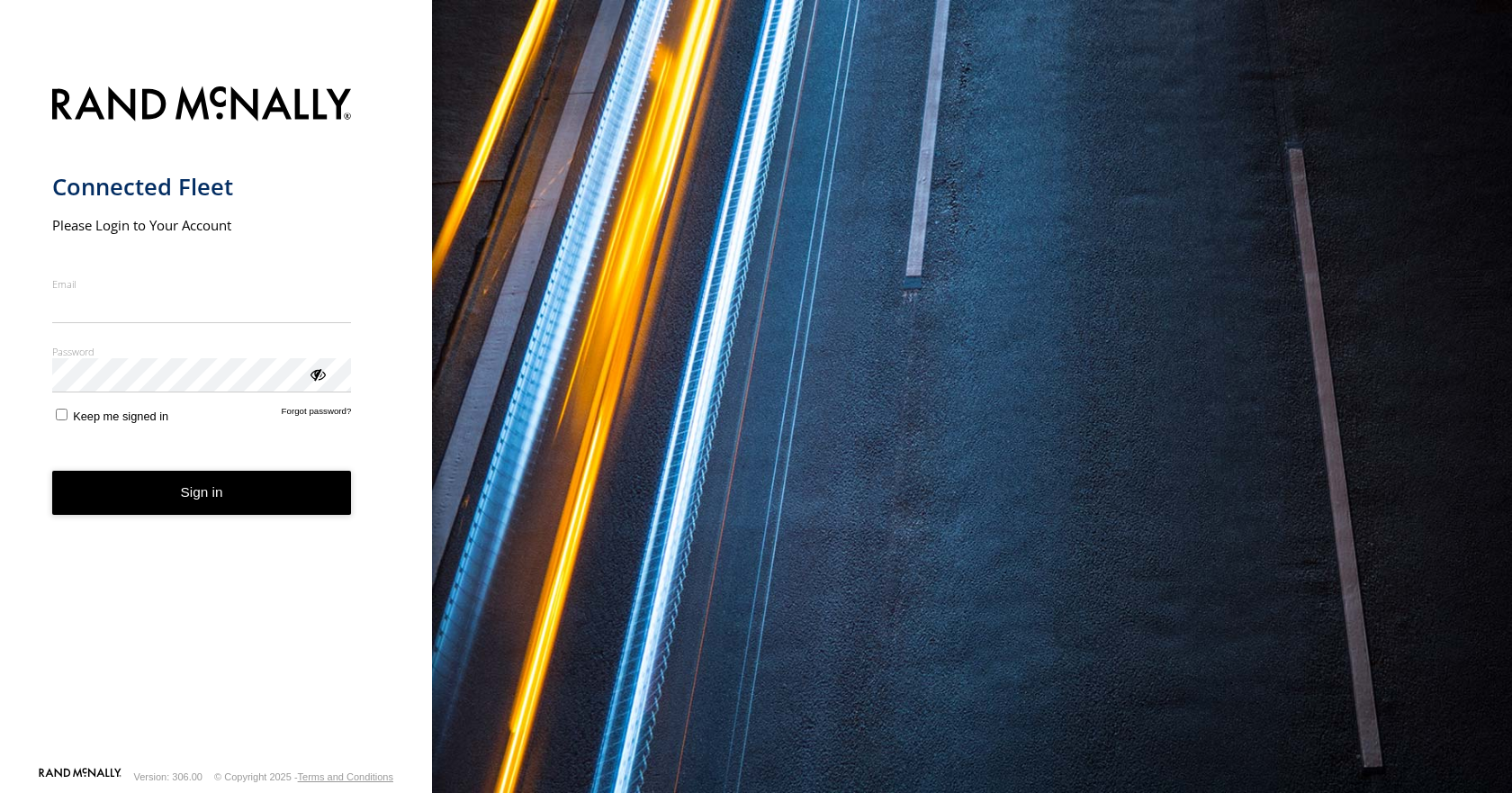
type input "**********"
click at [217, 507] on button "Sign in" at bounding box center [202, 493] width 300 height 45
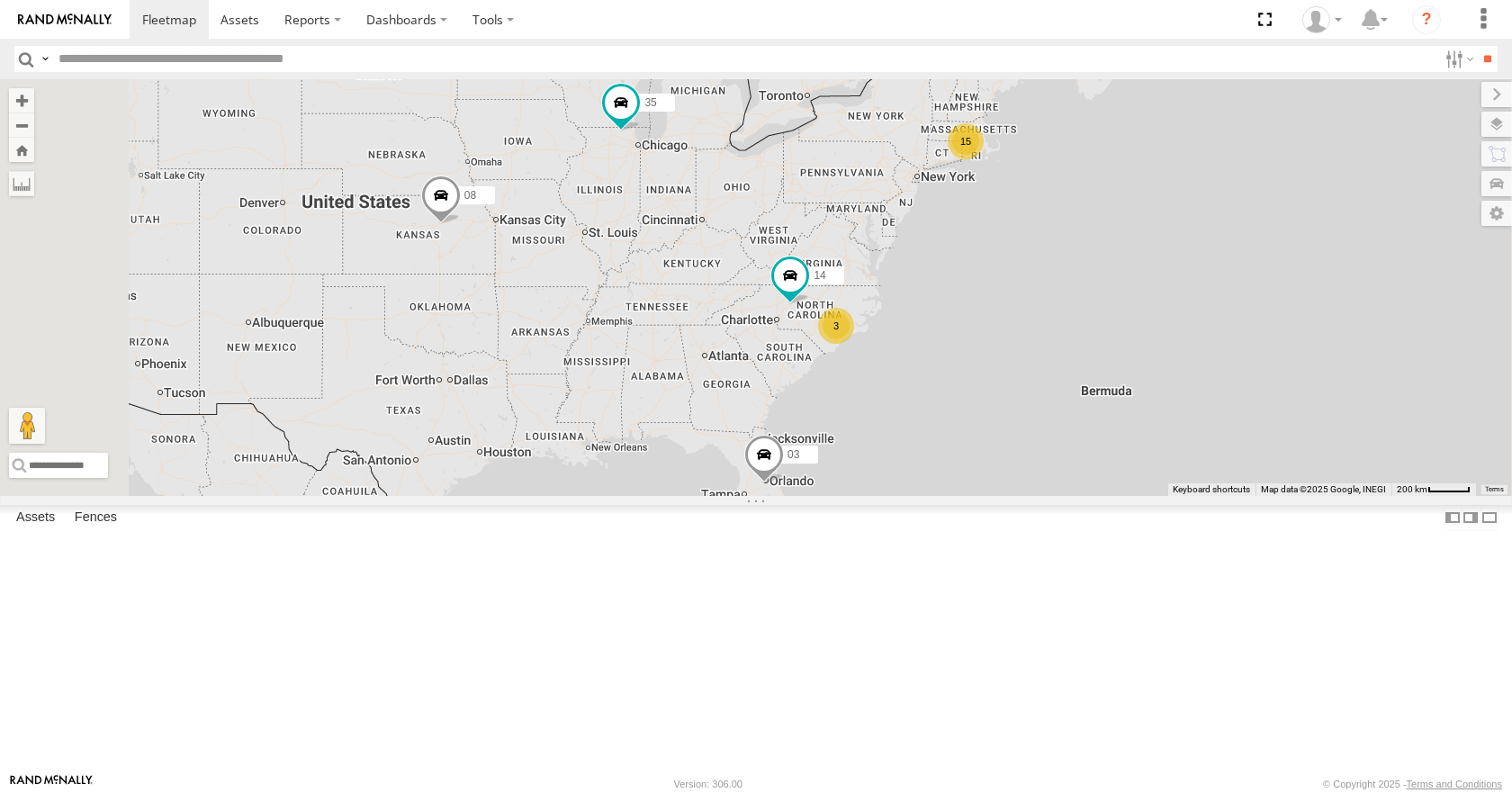
drag, startPoint x: 1046, startPoint y: 324, endPoint x: 989, endPoint y: 346, distance: 61.1
click at [989, 346] on div "35 08 03 15 14 3" at bounding box center [756, 286] width 1512 height 416
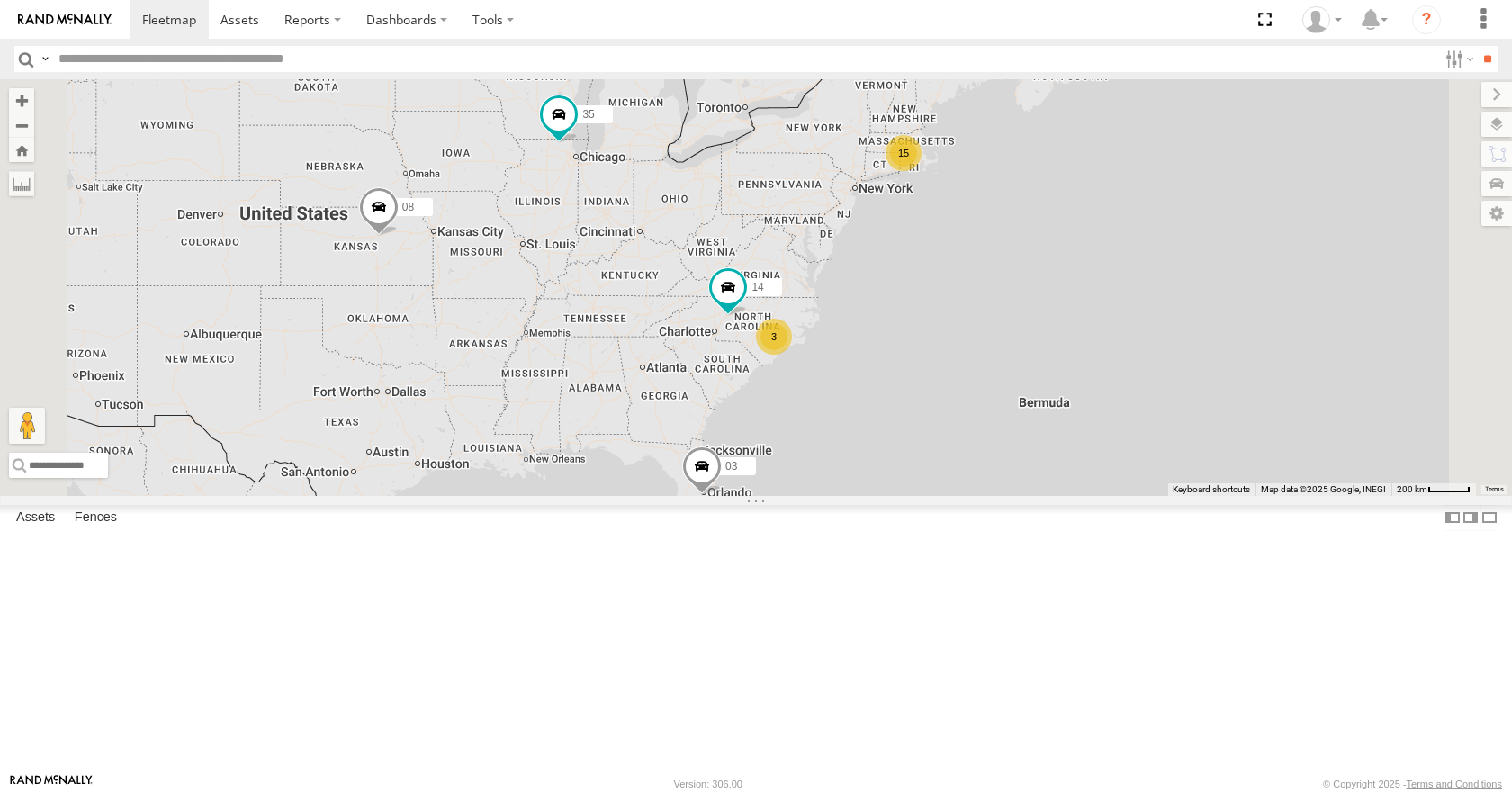
drag, startPoint x: 1066, startPoint y: 296, endPoint x: 993, endPoint y: 309, distance: 74.1
click at [993, 309] on div "35 08 03 15 14 3" at bounding box center [756, 286] width 1512 height 416
